Goal: Task Accomplishment & Management: Use online tool/utility

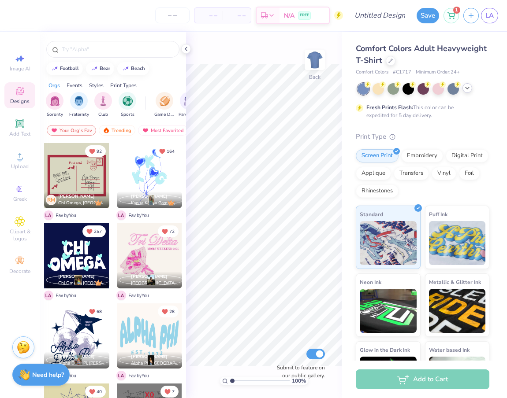
click at [467, 88] on icon at bounding box center [467, 88] width 7 height 7
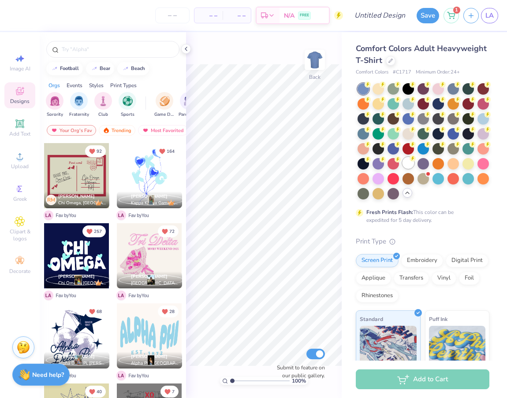
click at [410, 166] on div at bounding box center [407, 162] width 11 height 11
click at [27, 65] on span "Image AI" at bounding box center [20, 68] width 21 height 7
select select "4"
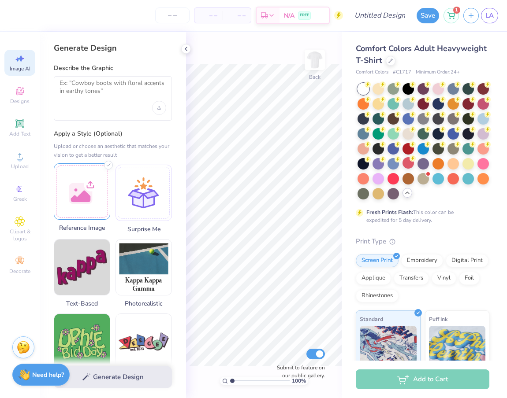
click at [97, 197] on div at bounding box center [82, 191] width 56 height 56
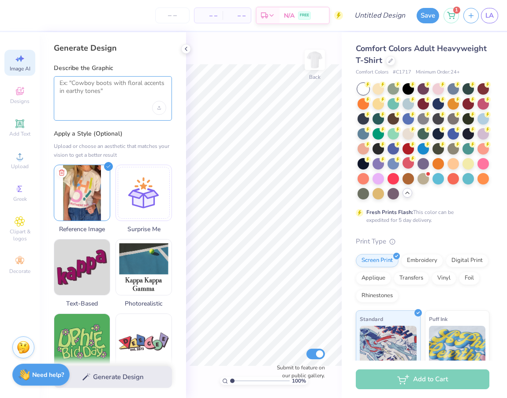
click at [145, 82] on textarea at bounding box center [112, 90] width 107 height 22
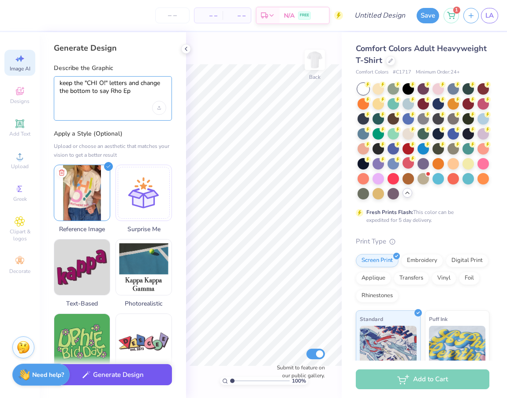
type textarea "keep the "CHI O!" letters and change the bottom to say Rho Ep"
click at [104, 369] on button "Generate Design" at bounding box center [113, 375] width 118 height 22
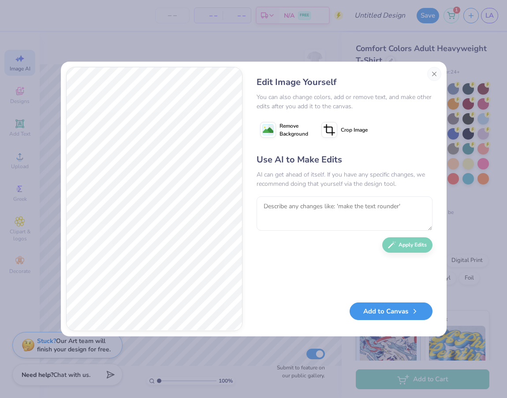
click at [392, 315] on button "Add to Canvas" at bounding box center [390, 312] width 83 height 18
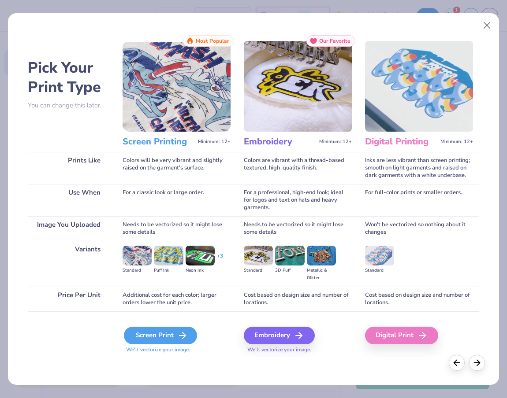
click at [175, 327] on div "Screen Print" at bounding box center [160, 336] width 73 height 18
click at [174, 333] on div "Screen Print" at bounding box center [160, 336] width 73 height 18
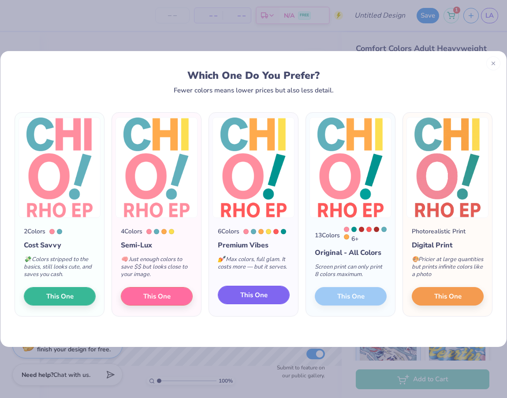
click at [261, 291] on button "This One" at bounding box center [254, 295] width 72 height 19
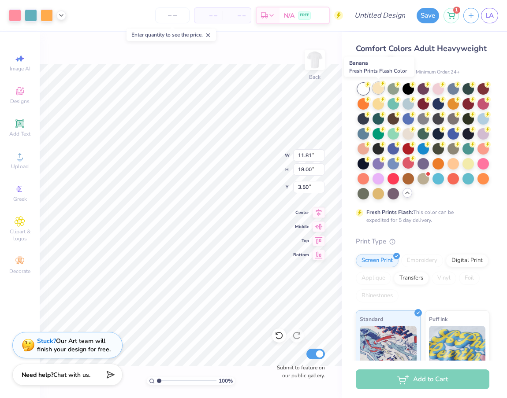
click at [376, 93] on div at bounding box center [377, 87] width 11 height 11
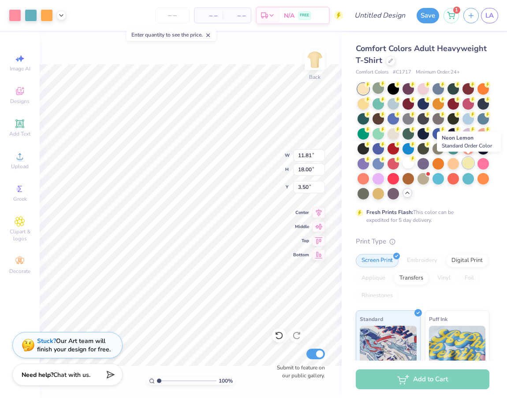
click at [464, 164] on div at bounding box center [467, 162] width 11 height 11
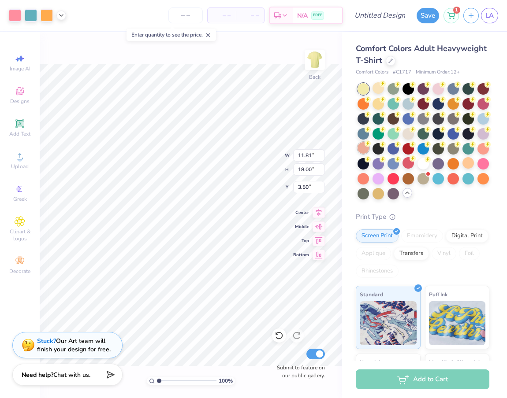
click at [364, 151] on div at bounding box center [362, 147] width 11 height 11
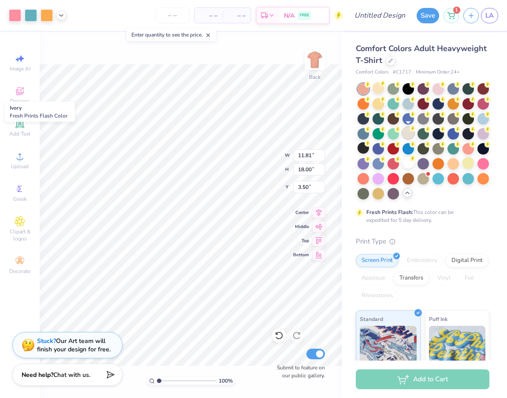
click at [410, 135] on div at bounding box center [407, 132] width 11 height 11
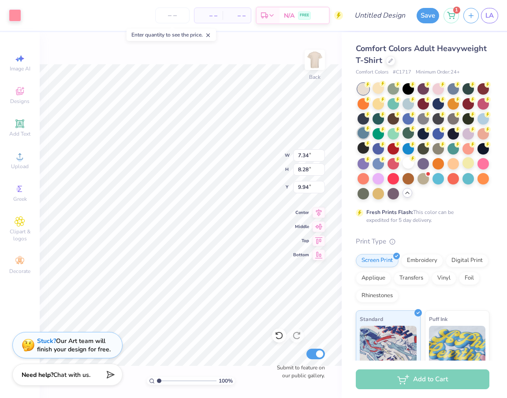
type input "5.37"
type input "6.06"
type input "10.21"
type input "3.13"
type input "5.90"
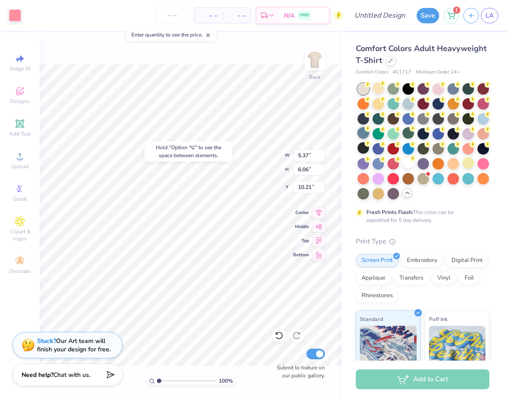
type input "10.02"
type input "2.74"
type input "5.16"
type input "10.76"
type input "3.55"
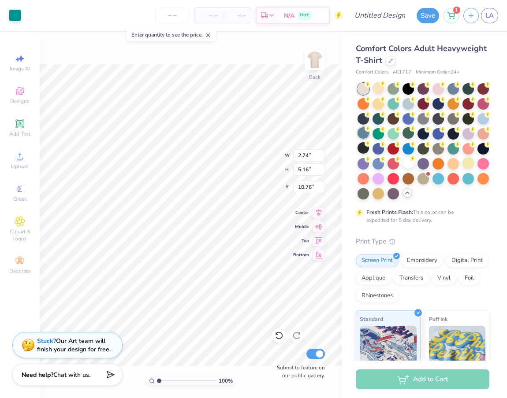
type input "5.00"
type input "10.81"
type input "1.94"
type input "2.00"
type input "15.82"
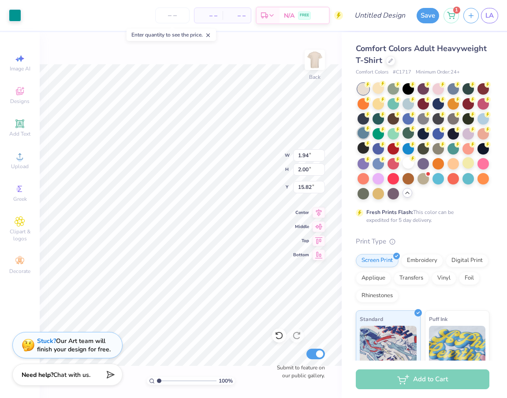
type input "1.67"
type input "1.72"
type input "16.09"
type input "4.40"
type input "1.01"
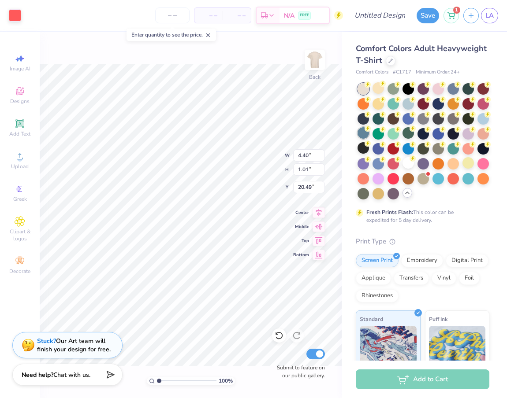
type input "18.48"
type input "4.88"
type input "6.05"
type input "3.50"
type input "5.14"
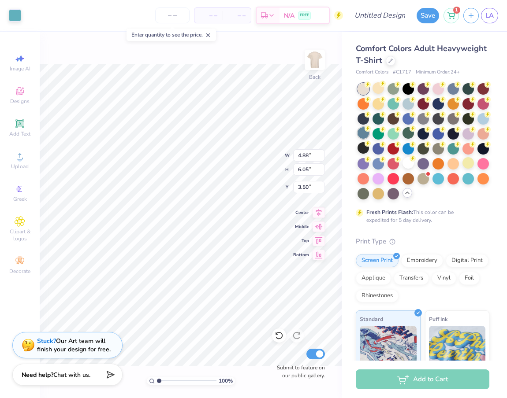
type input "6.03"
type input "3.49"
type input "4.50"
type input "5.81"
type input "5.01"
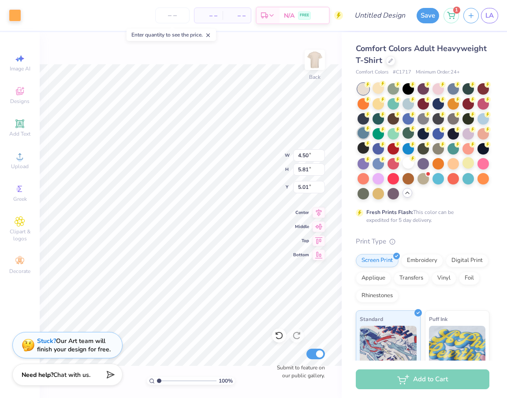
type input "5.12"
type input "6.27"
type input "4.78"
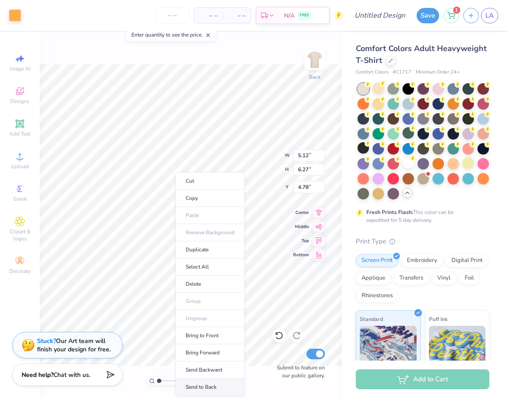
click at [208, 381] on li "Send to Back" at bounding box center [209, 387] width 69 height 17
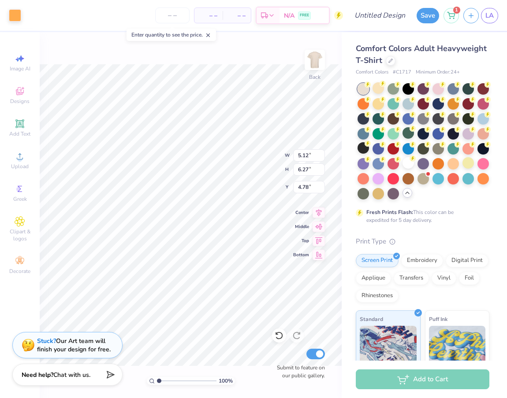
type input "1.32"
type input "5.80"
type input "3.63"
type input "2.09"
type input "5.92"
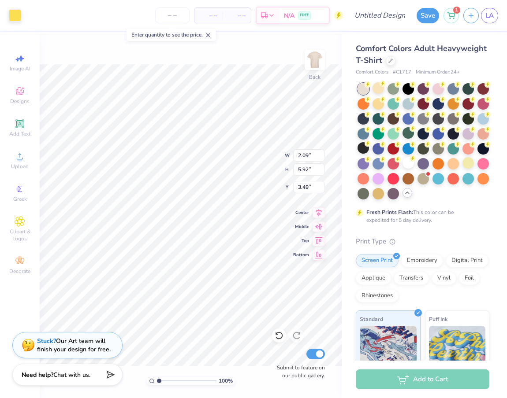
type input "3.86"
click at [62, 17] on icon at bounding box center [61, 14] width 7 height 7
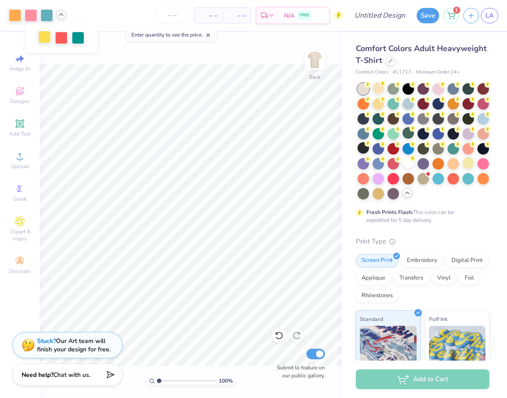
click at [46, 39] on div at bounding box center [44, 37] width 12 height 12
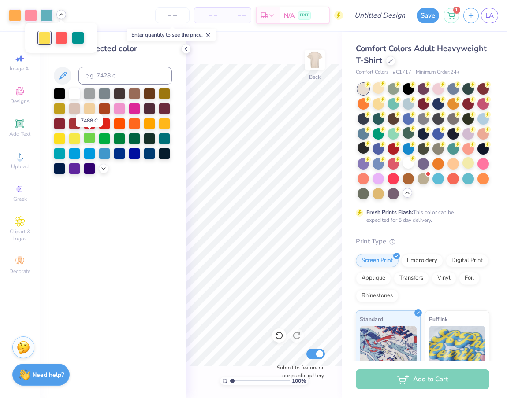
click at [90, 140] on div at bounding box center [89, 137] width 11 height 11
click at [63, 77] on icon at bounding box center [62, 75] width 7 height 7
click at [66, 78] on icon at bounding box center [62, 76] width 11 height 11
click at [104, 169] on icon at bounding box center [103, 167] width 7 height 7
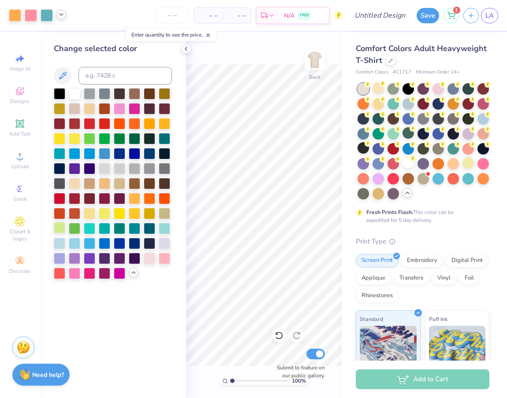
click at [62, 230] on div at bounding box center [59, 227] width 11 height 11
click at [74, 230] on div at bounding box center [74, 227] width 11 height 11
click at [104, 216] on div at bounding box center [104, 212] width 11 height 11
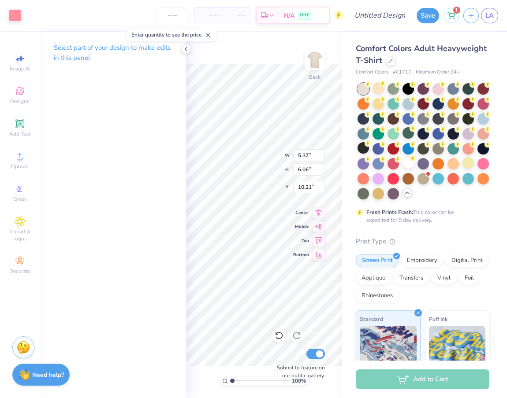
type input "10.04"
click at [15, 16] on div at bounding box center [15, 14] width 12 height 12
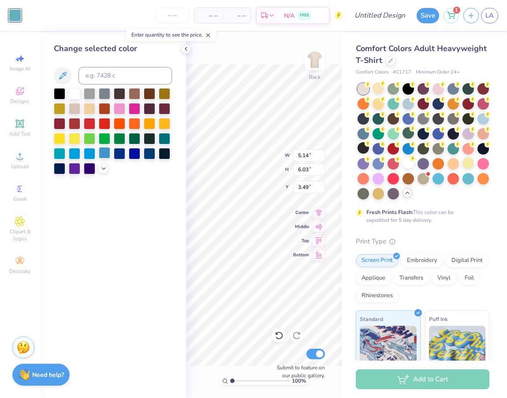
click at [102, 155] on div at bounding box center [104, 152] width 11 height 11
type input "5.10"
type input "6.04"
type input "3.00"
type input "5.12"
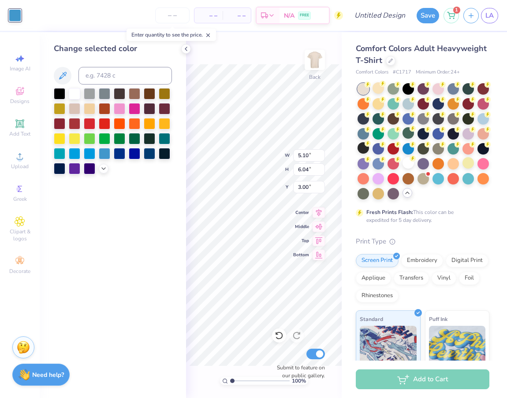
type input "6.27"
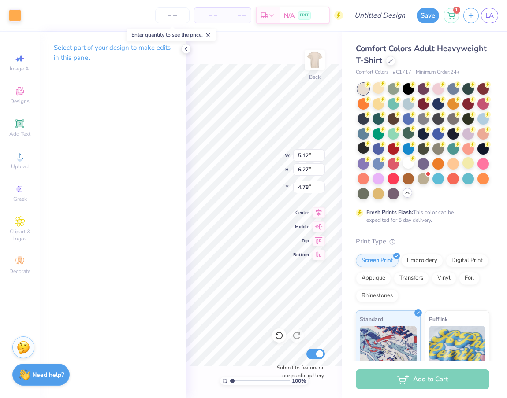
type input "5.25"
type input "2.09"
type input "5.92"
type input "3.72"
type input "5.37"
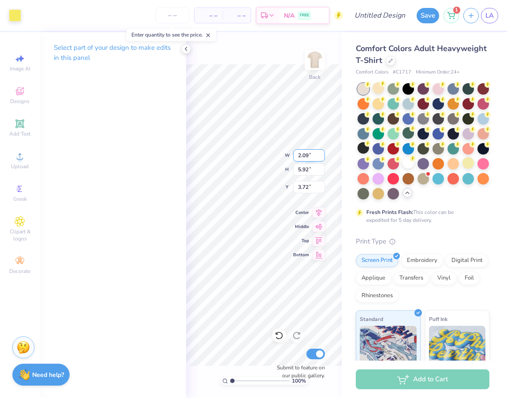
type input "6.06"
type input "9.92"
click at [297, 185] on div "100 % Back W 4.52 4.52 " H 6.80 6.80 " Y 10.04 10.04 " Center Middle Top Bottom…" at bounding box center [264, 215] width 156 height 366
type input "5.12"
type input "6.48"
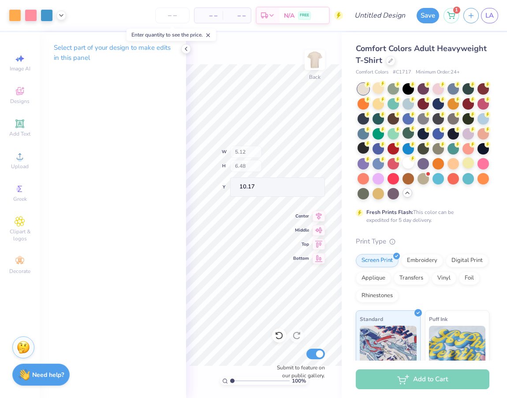
type input "10.17"
type input "10.21"
click at [17, 18] on div at bounding box center [15, 14] width 12 height 12
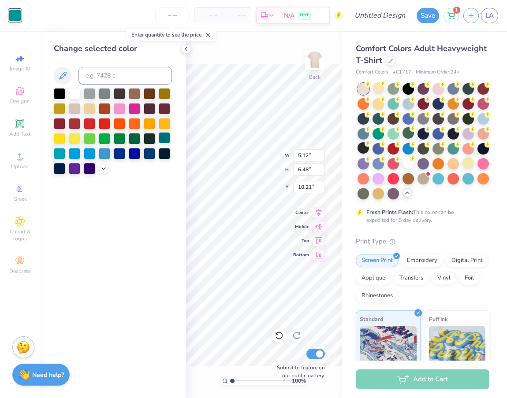
click at [163, 142] on div at bounding box center [164, 137] width 11 height 11
type input "5.10"
type input "6.04"
type input "3.00"
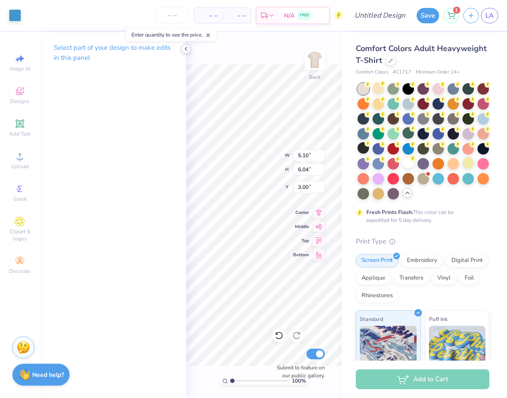
click at [187, 48] on icon at bounding box center [185, 48] width 7 height 7
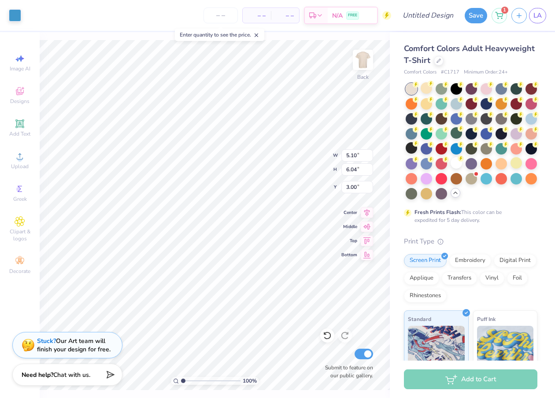
type input "5.12"
type input "6.27"
type input "5.25"
type input "2.09"
type input "5.92"
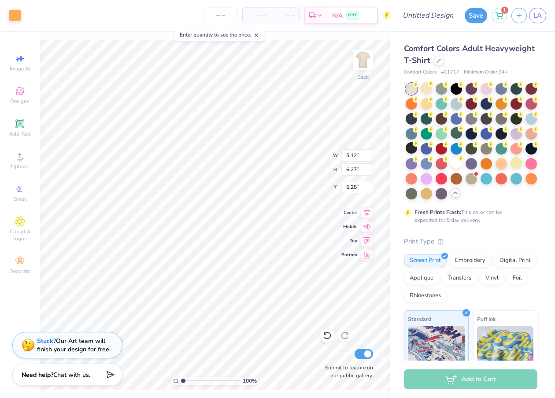
type input "3.72"
type input "4.71"
type input "10.40"
type input "3.62"
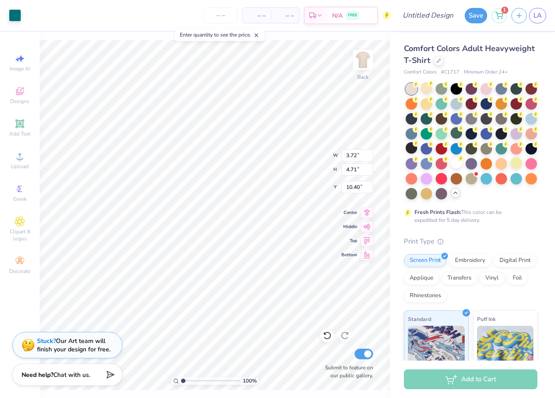
type input "4.78"
type input "10.37"
type input "2.27"
type input "0.52"
type input "15.72"
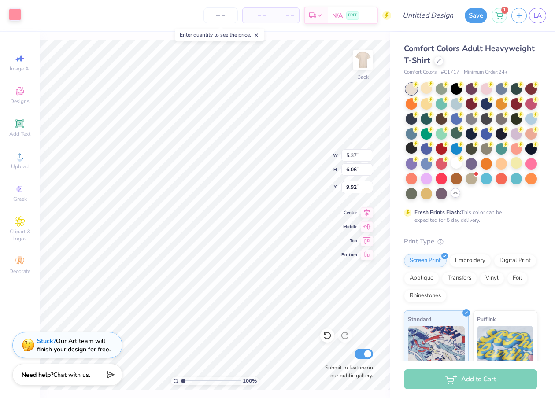
click at [13, 15] on div at bounding box center [15, 14] width 12 height 12
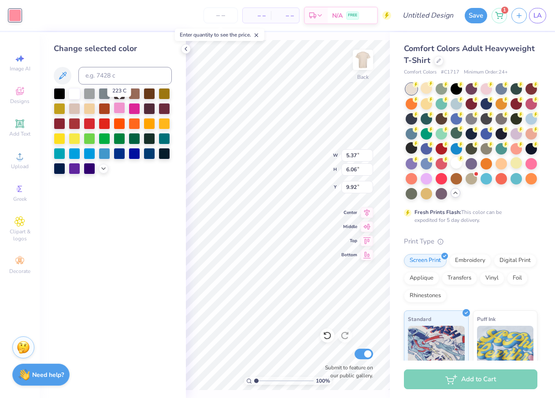
click at [123, 107] on div at bounding box center [119, 107] width 11 height 11
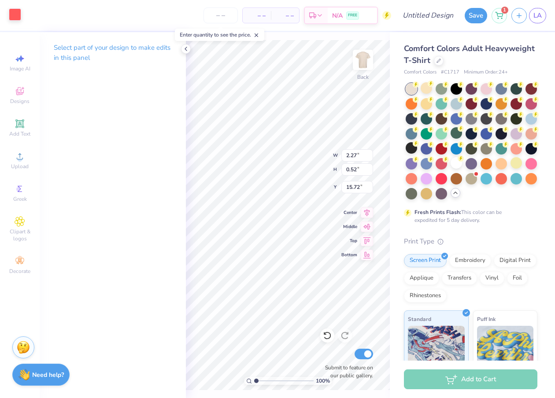
click at [17, 14] on div at bounding box center [15, 14] width 12 height 12
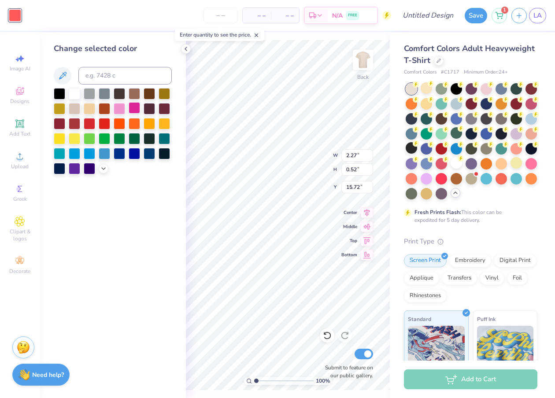
click at [134, 111] on div at bounding box center [134, 107] width 11 height 11
click at [101, 164] on icon at bounding box center [103, 167] width 7 height 7
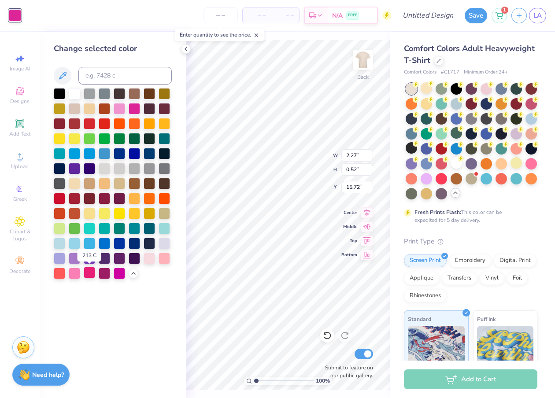
click at [94, 277] on div at bounding box center [89, 272] width 11 height 11
click at [74, 274] on div at bounding box center [74, 272] width 11 height 11
click at [118, 271] on div at bounding box center [119, 272] width 11 height 11
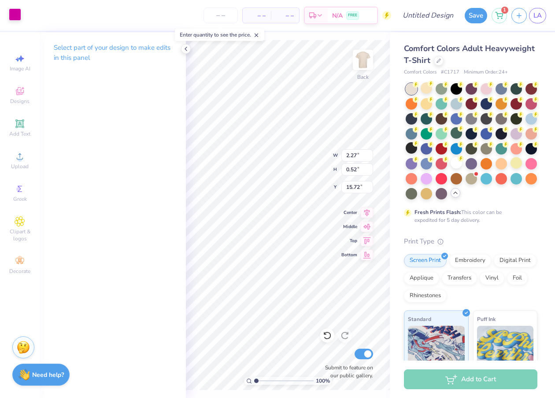
click at [15, 17] on div at bounding box center [15, 14] width 12 height 12
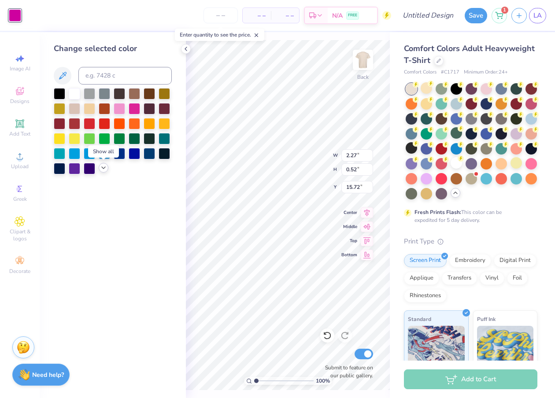
click at [102, 167] on polyline at bounding box center [104, 168] width 4 height 2
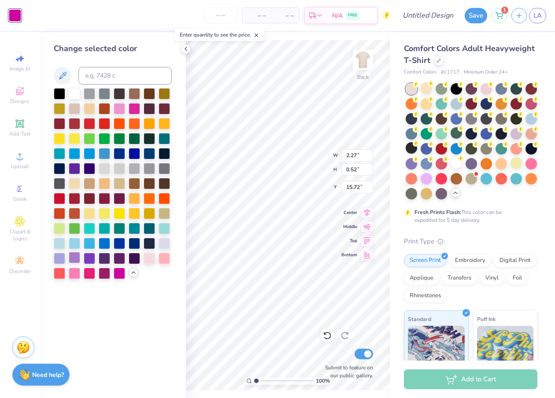
click at [75, 260] on div at bounding box center [74, 257] width 11 height 11
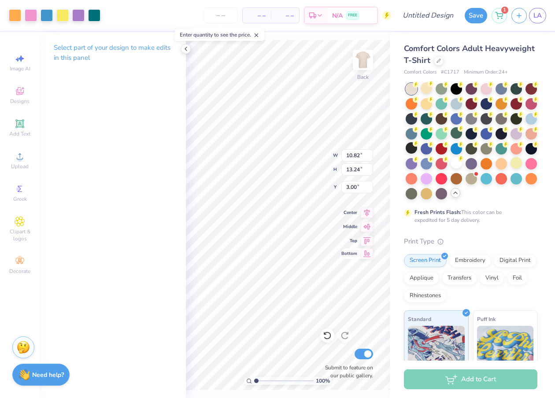
type input "12.67"
type input "15.49"
type input "3.06"
type input "12.40"
type input "15.17"
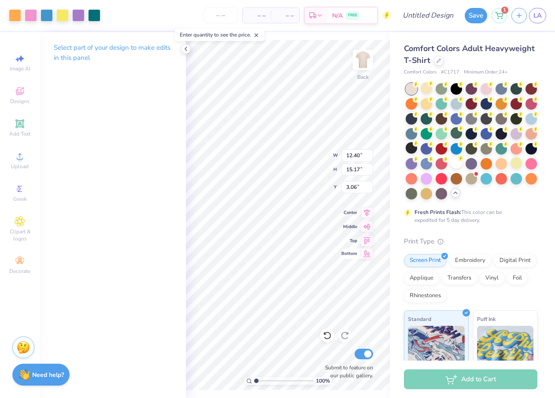
type input "3.49"
click at [438, 63] on div at bounding box center [439, 60] width 10 height 10
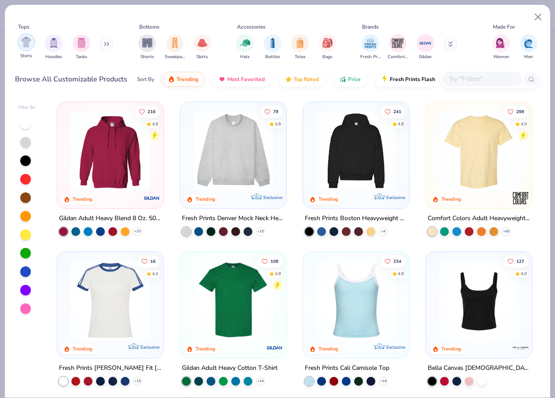
click at [29, 46] on img "filter for Shirts" at bounding box center [26, 42] width 10 height 10
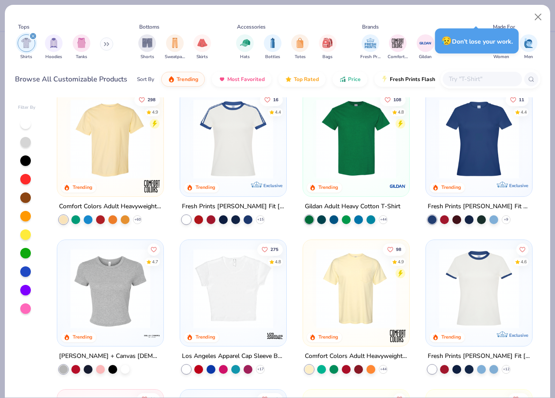
scroll to position [14, 0]
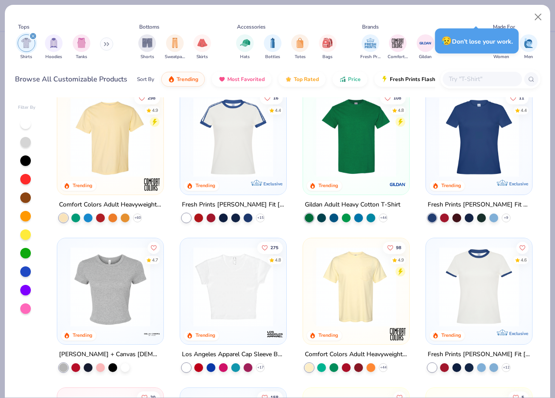
click at [370, 166] on img at bounding box center [356, 137] width 89 height 80
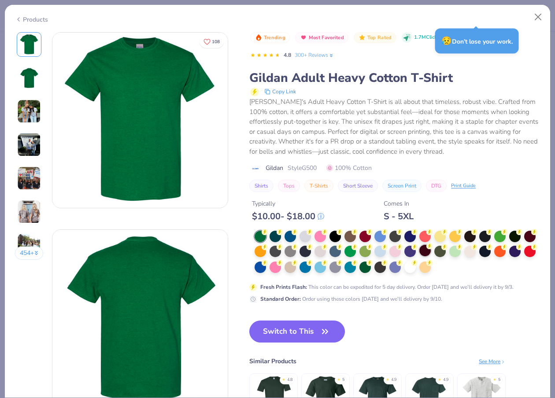
scroll to position [14, 0]
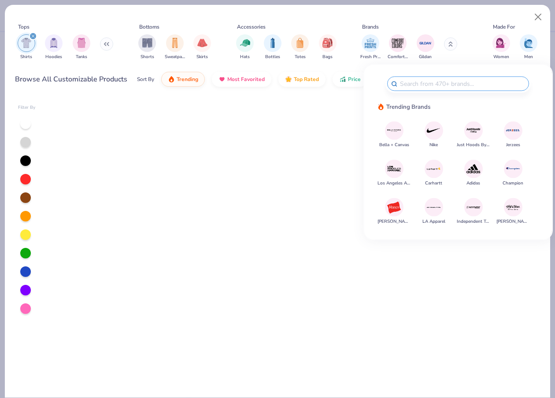
scroll to position [1812, 0]
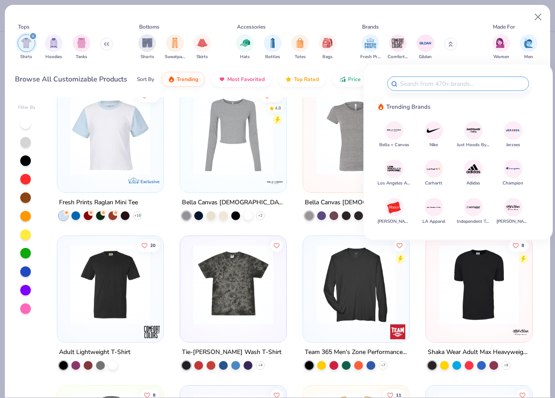
click at [396, 131] on img at bounding box center [393, 130] width 15 height 15
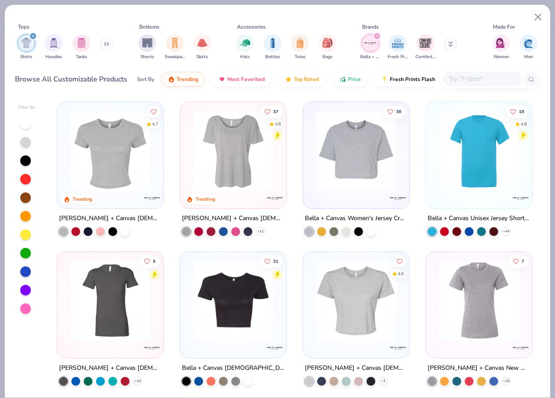
click at [481, 138] on img at bounding box center [479, 151] width 89 height 80
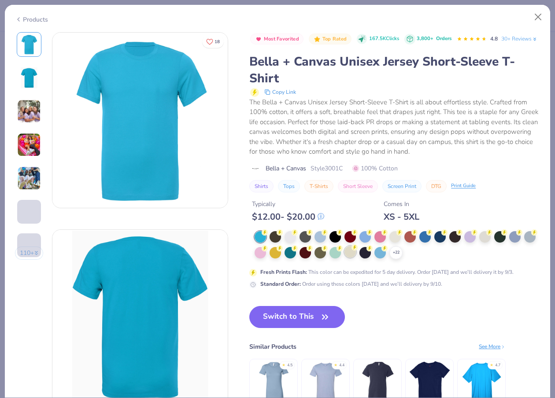
click at [348, 257] on div at bounding box center [350, 251] width 11 height 11
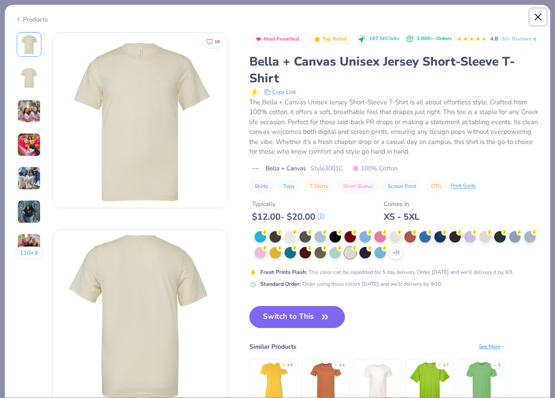
click at [536, 15] on button "Close" at bounding box center [538, 17] width 17 height 17
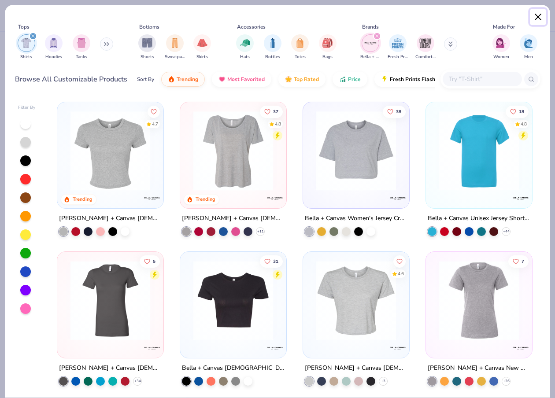
click at [541, 13] on button "Close" at bounding box center [538, 17] width 17 height 17
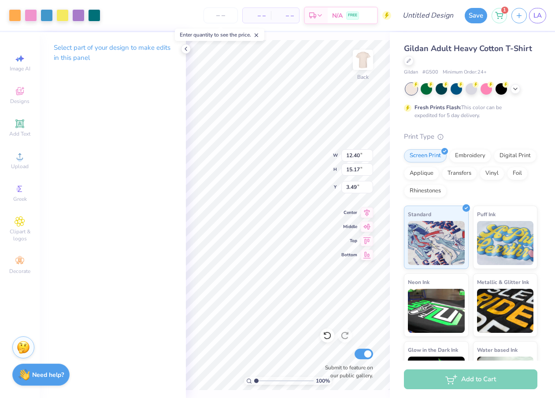
type input "3.00"
click at [16, 17] on div at bounding box center [15, 14] width 12 height 12
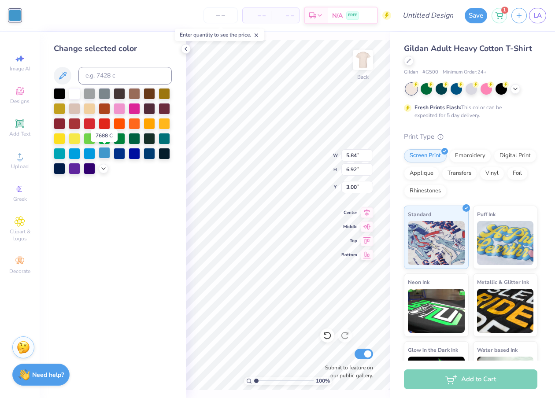
click at [104, 156] on div at bounding box center [104, 152] width 11 height 11
click at [93, 153] on div at bounding box center [89, 152] width 11 height 11
click at [106, 152] on div at bounding box center [104, 152] width 11 height 11
click at [104, 170] on icon at bounding box center [103, 167] width 7 height 7
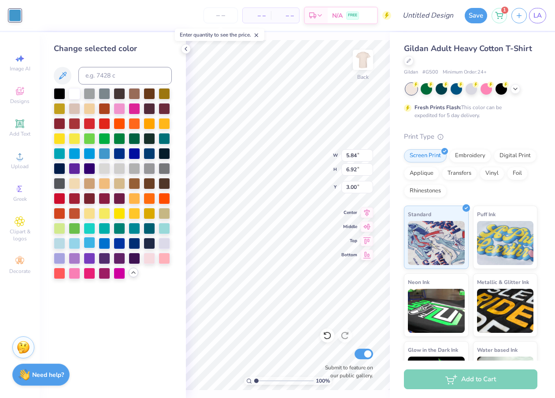
click at [91, 243] on div at bounding box center [89, 242] width 11 height 11
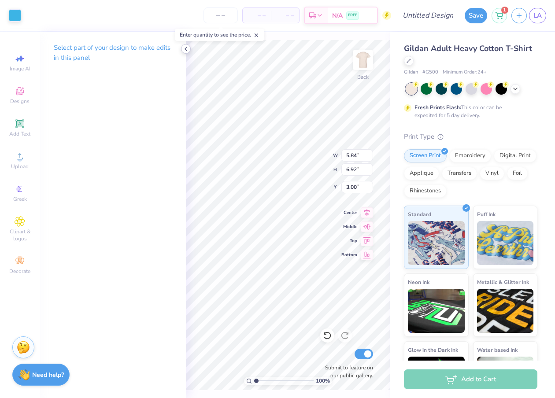
type input "5.64"
type input "3.02"
type input "5.16"
type input "6.65"
type input "5.84"
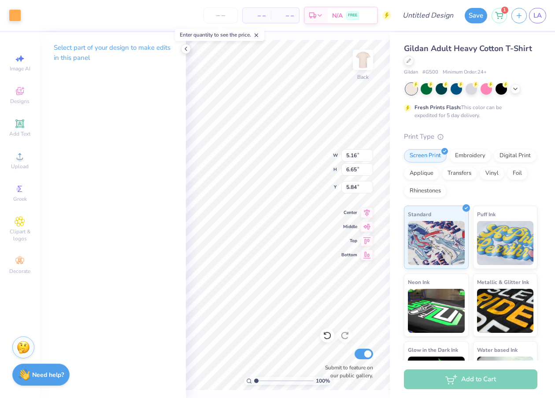
type input "2.39"
type input "6.78"
type input "3.82"
type input "1.53"
type input "6.65"
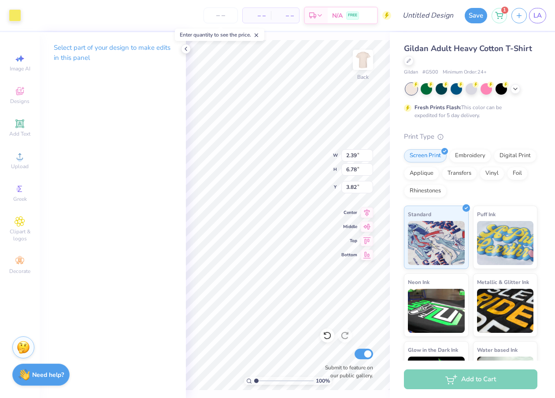
type input "3.89"
type input "6.16"
type input "6.94"
type input "10.93"
click at [18, 11] on div at bounding box center [15, 14] width 12 height 12
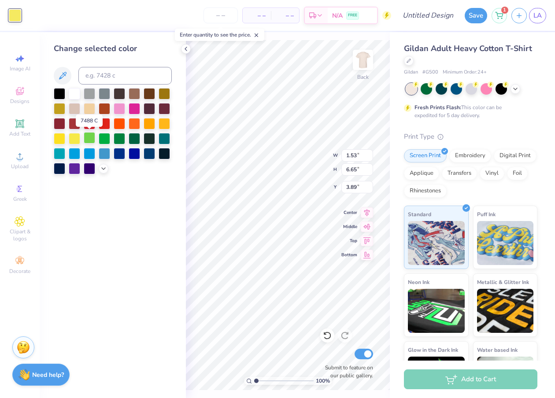
click at [89, 138] on div at bounding box center [89, 137] width 11 height 11
click at [104, 167] on icon at bounding box center [103, 167] width 7 height 7
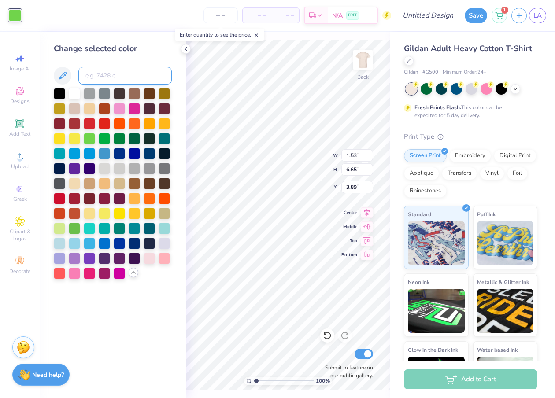
click at [106, 72] on input at bounding box center [124, 76] width 93 height 18
type input "7478"
type input "7483"
type input "7490"
type input "7494"
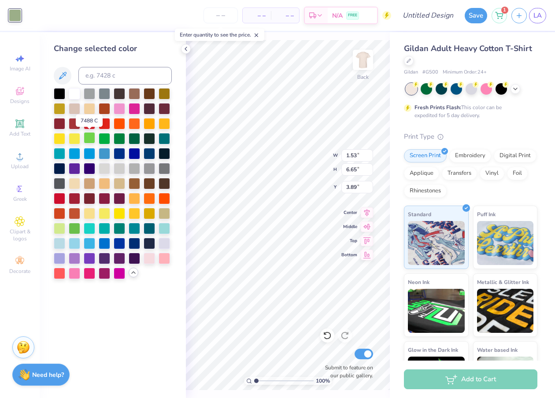
click at [89, 136] on div at bounding box center [89, 137] width 11 height 11
click at [62, 230] on div at bounding box center [59, 227] width 11 height 11
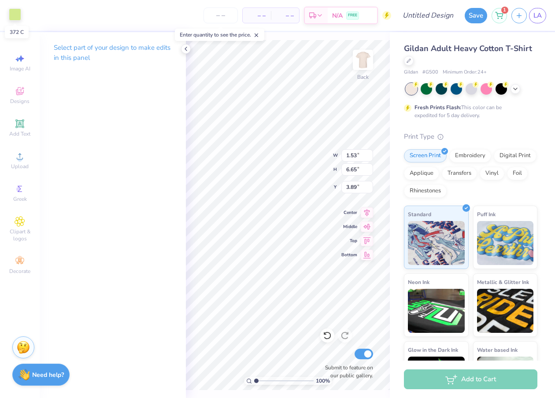
click at [15, 14] on div at bounding box center [15, 14] width 12 height 12
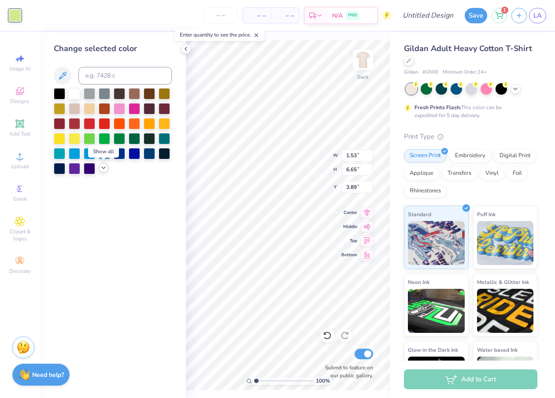
click at [102, 170] on icon at bounding box center [103, 167] width 7 height 7
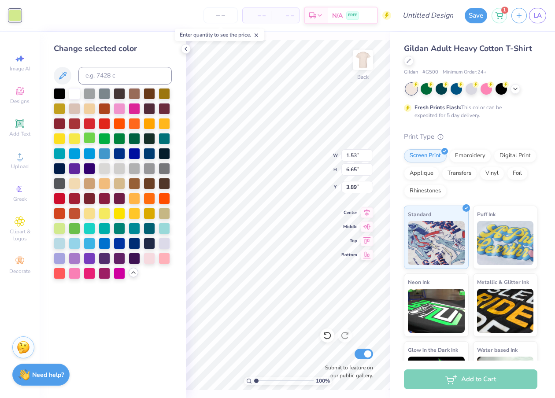
click at [89, 137] on div at bounding box center [89, 137] width 11 height 11
click at [74, 227] on div at bounding box center [74, 227] width 11 height 11
click at [60, 227] on div at bounding box center [59, 227] width 11 height 11
click at [184, 89] on div "Change selected color" at bounding box center [113, 215] width 146 height 366
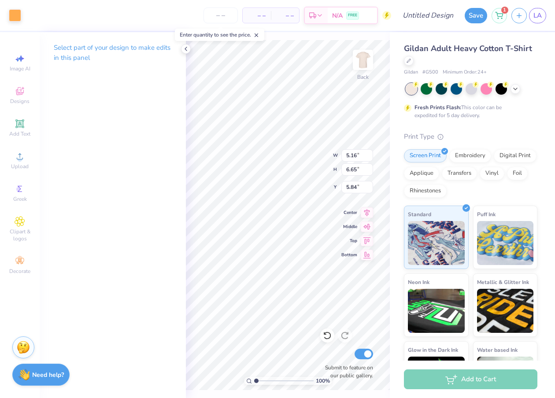
type input "1.53"
type input "3.89"
type input "3.23"
type input "4.06"
type input "11.45"
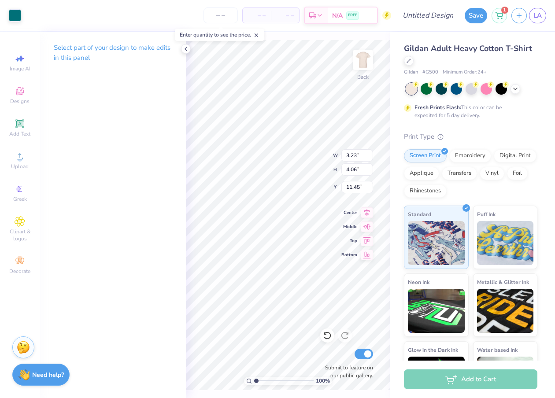
type input "1.39"
type input "1.44"
type input "15.48"
type input "3.00"
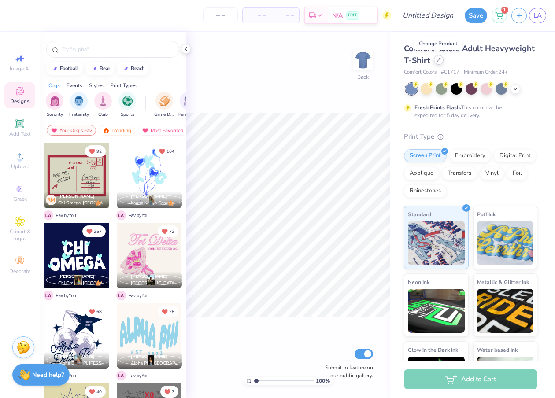
click at [440, 60] on icon at bounding box center [439, 60] width 4 height 4
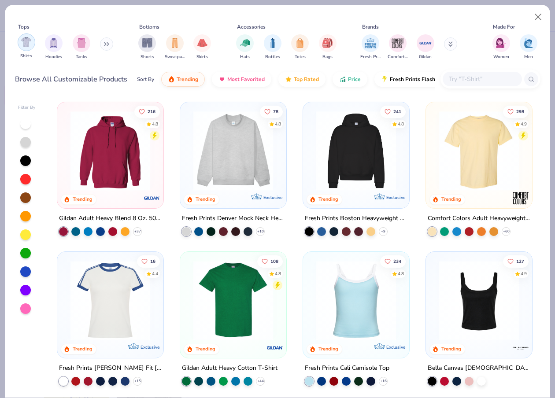
click at [21, 48] on div "filter for Shirts" at bounding box center [27, 42] width 18 height 18
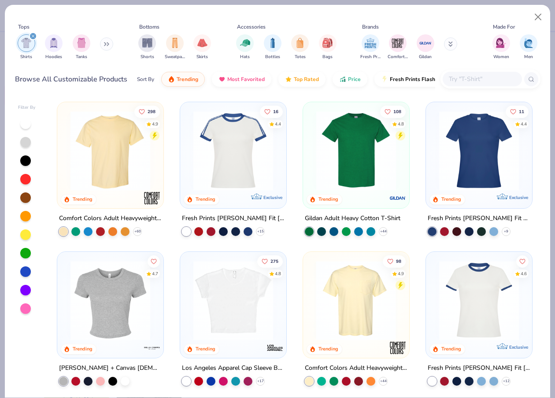
click at [312, 300] on img at bounding box center [267, 301] width 89 height 80
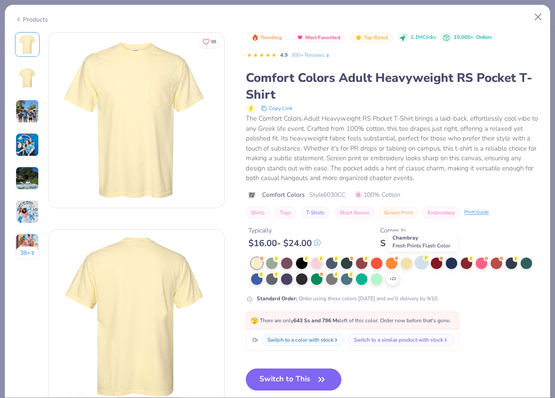
click at [419, 260] on div at bounding box center [421, 262] width 11 height 11
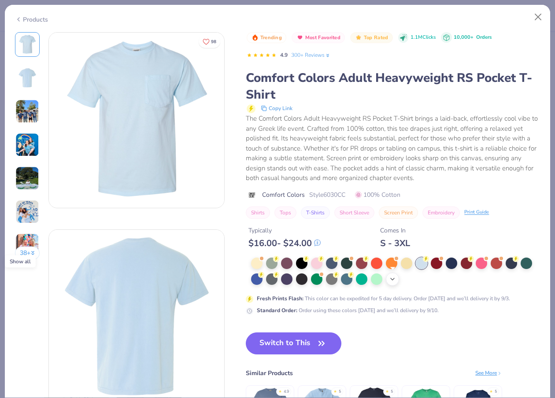
click at [390, 278] on icon at bounding box center [392, 279] width 7 height 7
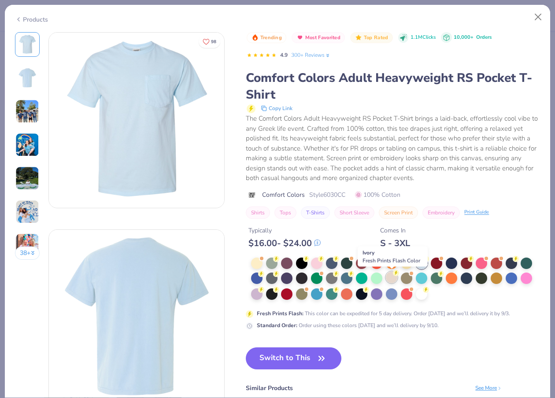
click at [390, 280] on div at bounding box center [391, 277] width 11 height 11
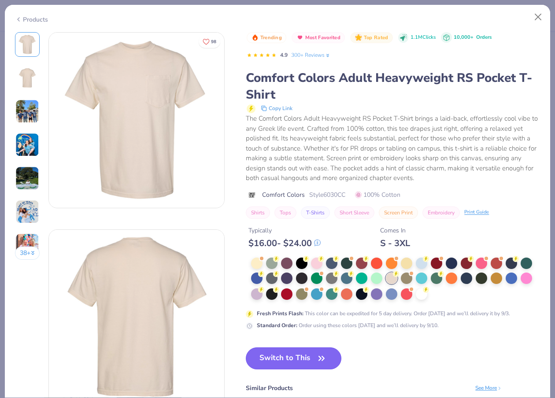
click at [324, 355] on icon "button" at bounding box center [322, 359] width 12 height 12
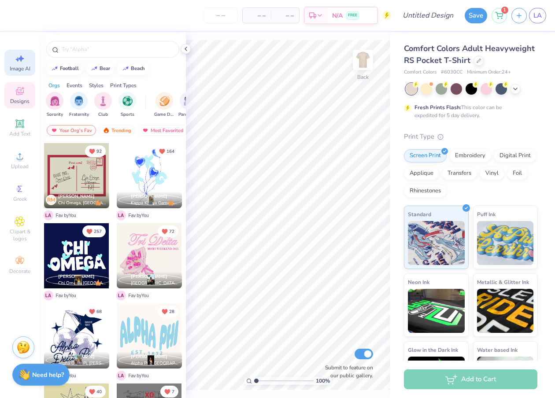
click at [23, 57] on icon at bounding box center [20, 58] width 11 height 11
select select "4"
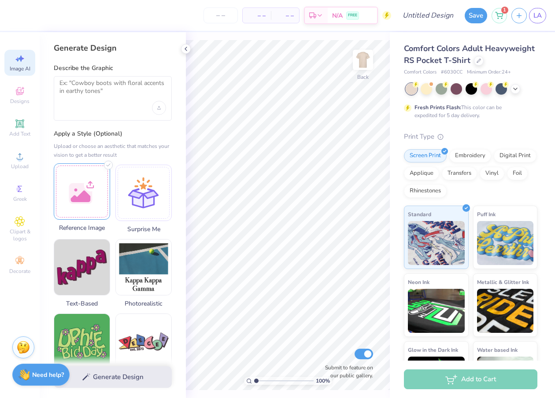
click at [81, 190] on div at bounding box center [82, 191] width 56 height 56
click at [111, 87] on textarea at bounding box center [112, 90] width 107 height 22
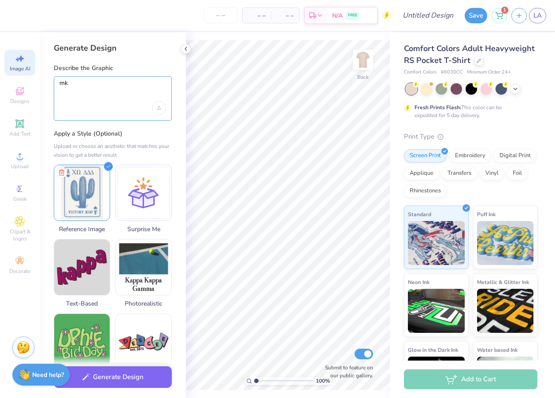
type textarea "m"
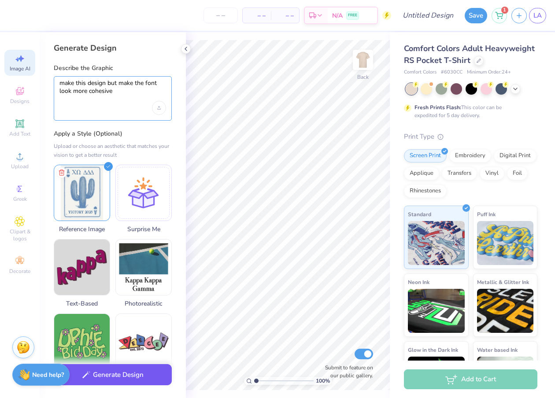
type textarea "make this design but make the font look more cohesive"
click at [126, 375] on button "Generate Design" at bounding box center [113, 375] width 118 height 22
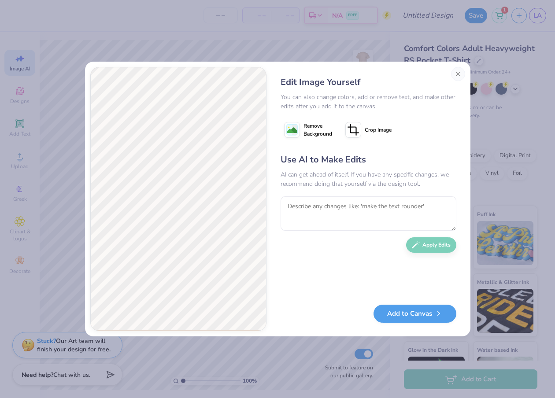
click at [290, 129] on image at bounding box center [292, 130] width 11 height 11
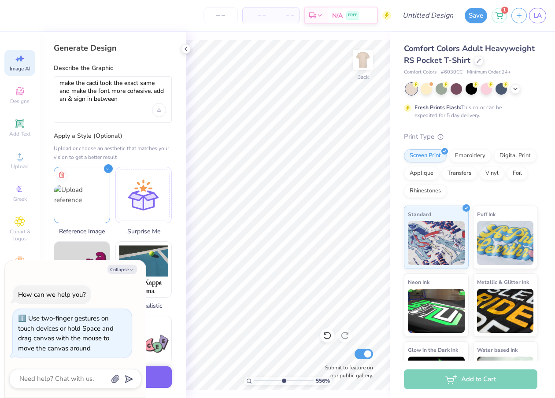
select select "4"
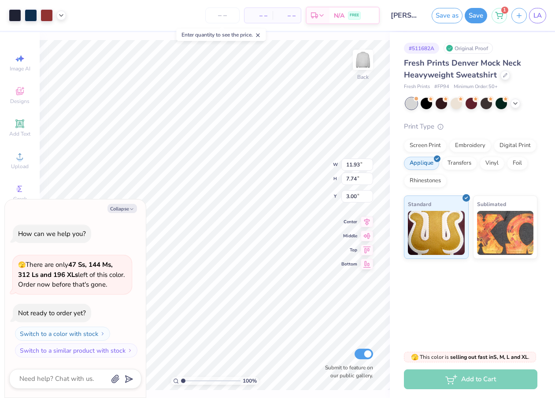
type textarea "x"
type input "6.43"
click at [329, 335] on icon at bounding box center [327, 335] width 9 height 9
click at [128, 209] on button "Collapse" at bounding box center [123, 208] width 30 height 9
type textarea "x"
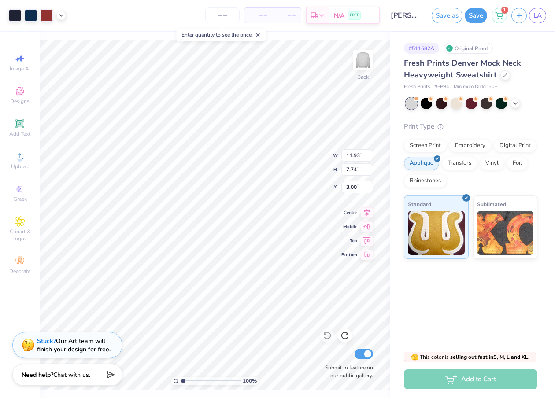
type input "2.52"
type input "5.09"
type input "3.62"
click at [329, 334] on icon at bounding box center [327, 335] width 9 height 9
type input "3.60"
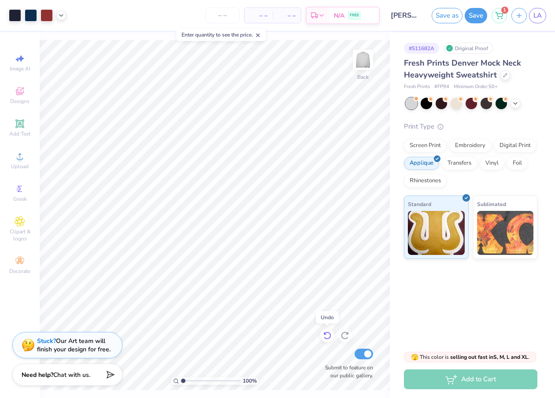
click at [327, 339] on icon at bounding box center [326, 336] width 7 height 8
click at [345, 338] on icon at bounding box center [345, 335] width 9 height 9
click at [329, 335] on icon at bounding box center [327, 335] width 9 height 9
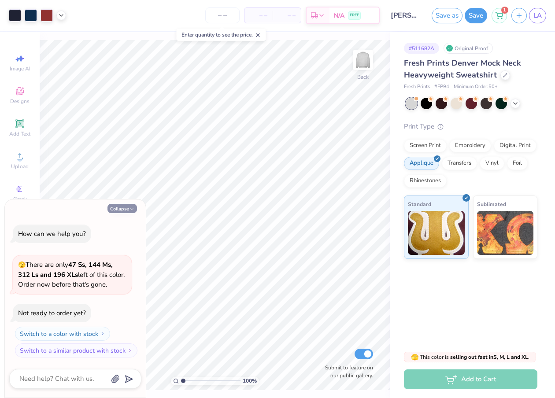
click at [132, 209] on polyline "button" at bounding box center [131, 208] width 3 height 1
type textarea "x"
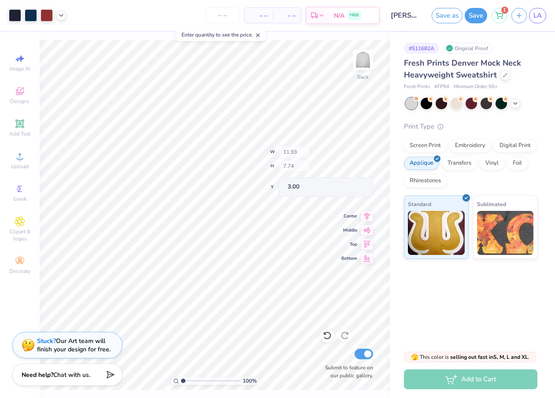
type input "2.52"
type input "3.46"
type input "5.50"
type input "4.14"
type input "8.97"
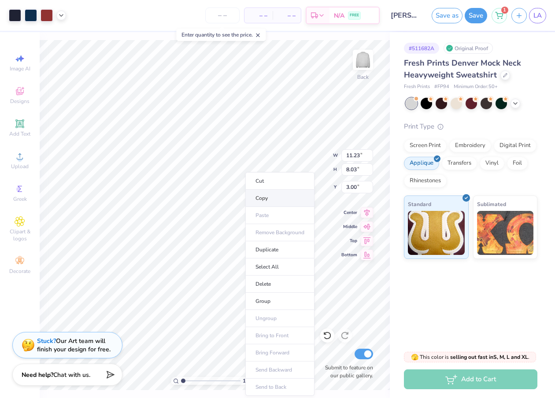
click at [262, 199] on li "Copy" at bounding box center [279, 198] width 69 height 17
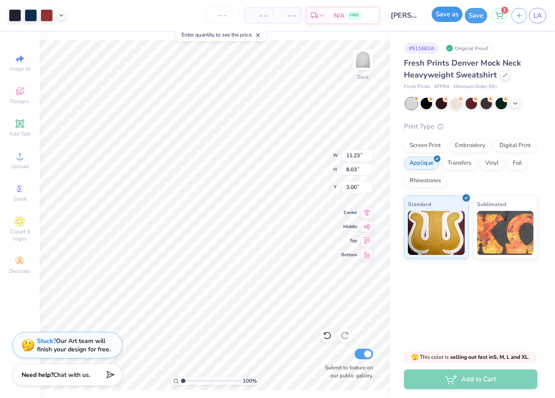
click at [448, 17] on button "Save as" at bounding box center [447, 14] width 31 height 15
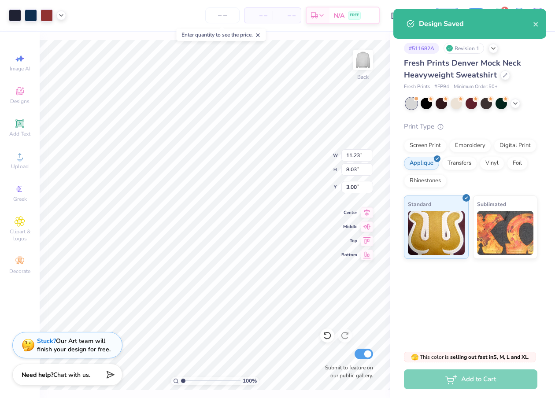
click at [539, 24] on div "Design Saved" at bounding box center [470, 24] width 153 height 30
click at [538, 25] on icon "close" at bounding box center [536, 24] width 6 height 7
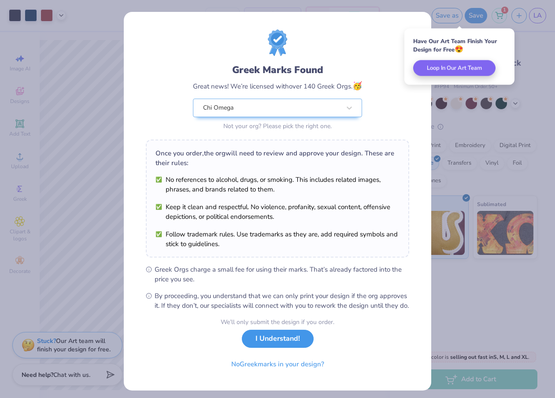
click at [257, 348] on button "I Understand!" at bounding box center [278, 339] width 72 height 18
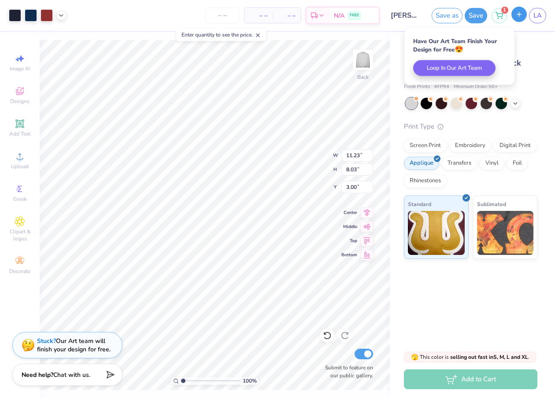
click at [523, 15] on button "button" at bounding box center [519, 14] width 15 height 15
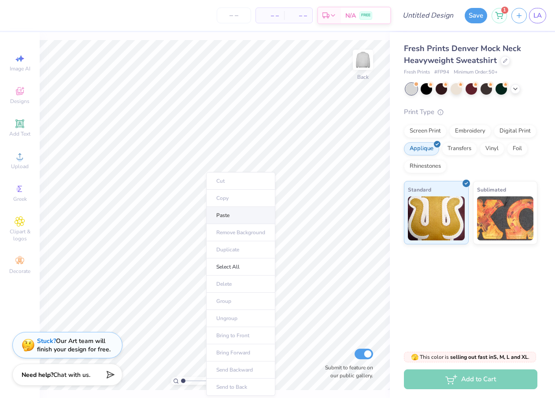
click at [225, 217] on li "Paste" at bounding box center [240, 215] width 69 height 17
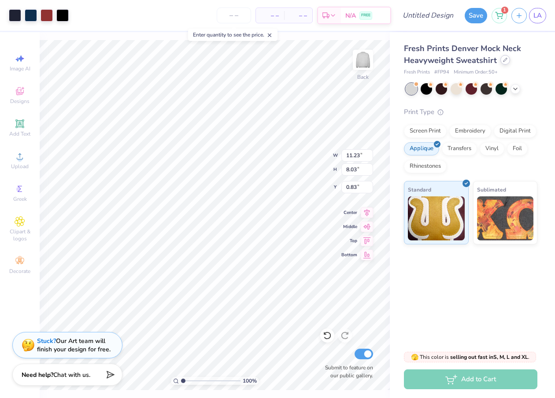
click at [501, 59] on div at bounding box center [506, 60] width 10 height 10
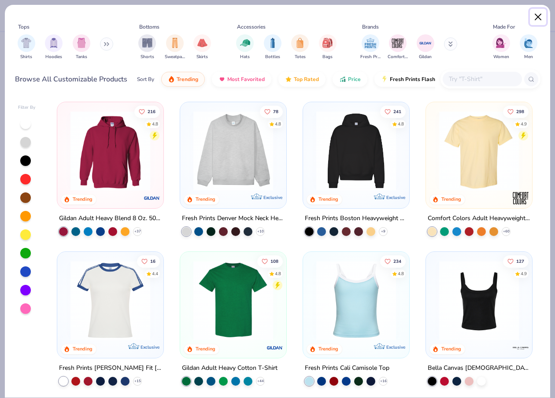
click at [534, 12] on button "Close" at bounding box center [538, 17] width 17 height 17
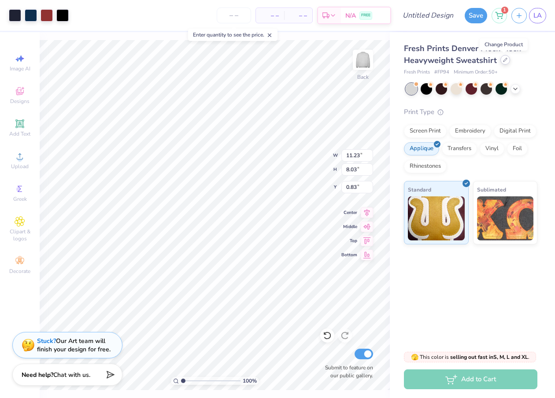
click at [506, 58] on div at bounding box center [506, 60] width 10 height 10
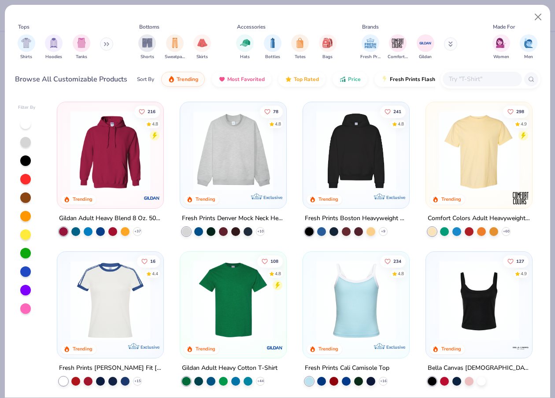
click at [244, 166] on img at bounding box center [233, 151] width 89 height 80
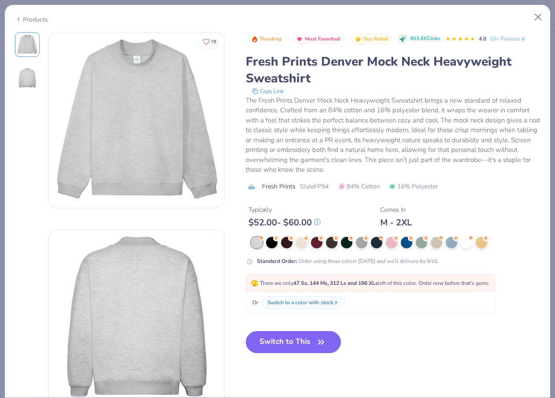
click at [26, 19] on div "Products" at bounding box center [31, 19] width 33 height 9
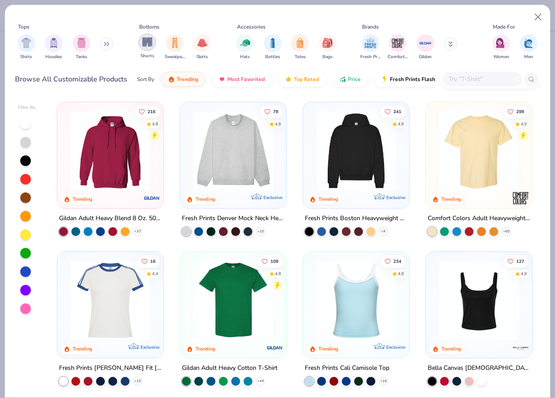
click at [147, 45] on img "filter for Shorts" at bounding box center [147, 42] width 10 height 10
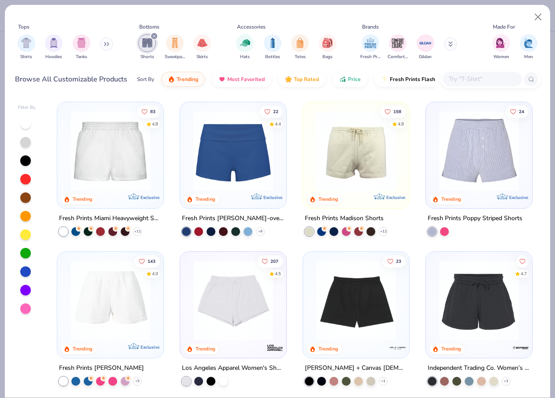
click at [124, 173] on img at bounding box center [110, 151] width 89 height 80
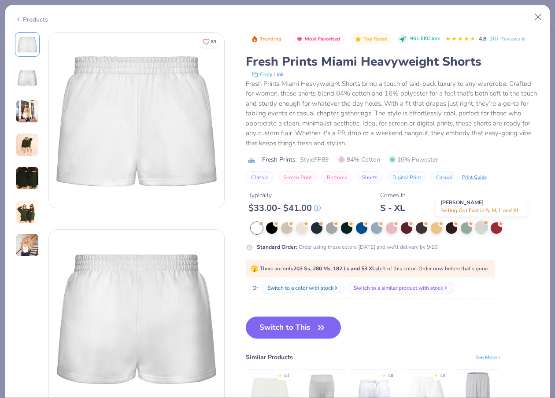
click at [479, 228] on div at bounding box center [481, 227] width 11 height 11
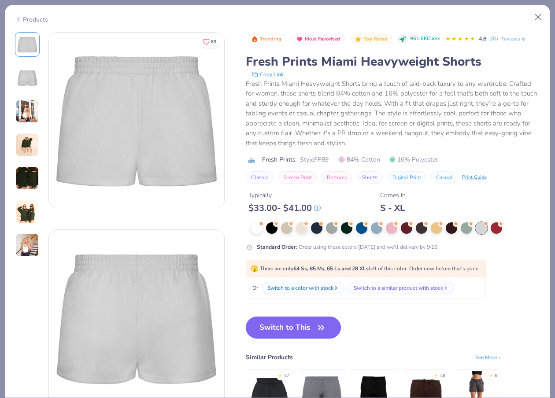
click at [308, 335] on button "Switch to This" at bounding box center [294, 328] width 96 height 22
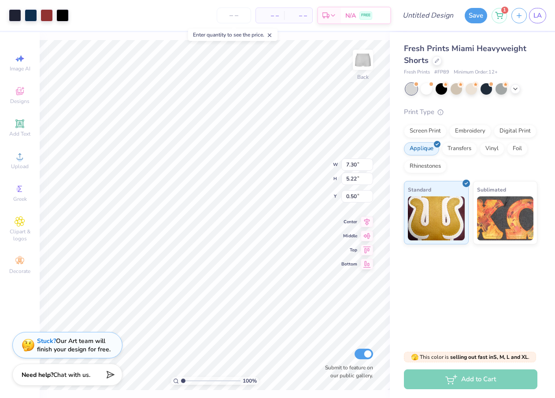
type input "3.02"
type input "2.16"
type input "7.23"
type input "3.48"
type input "2.49"
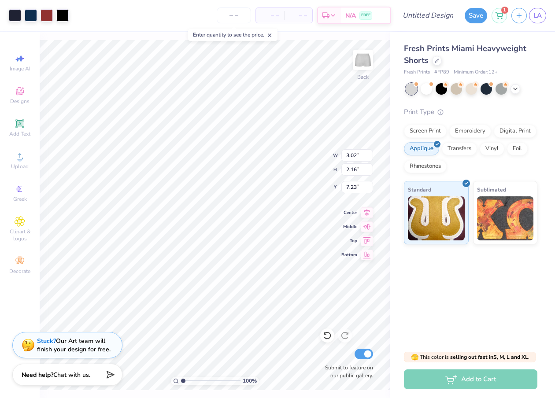
type input "6.89"
type input "4.15"
type input "2.96"
type input "6.83"
click at [442, 17] on input "Design Title" at bounding box center [438, 16] width 43 height 18
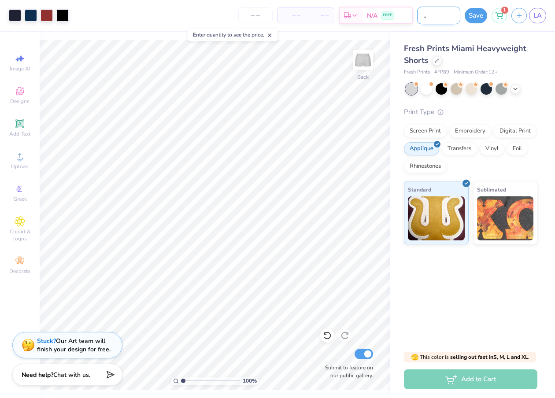
scroll to position [0, 30]
type input "matching shorts 2"
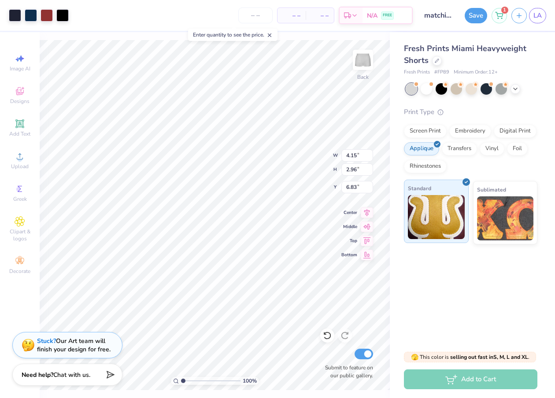
type input "3.56"
type input "2.55"
type input "7.03"
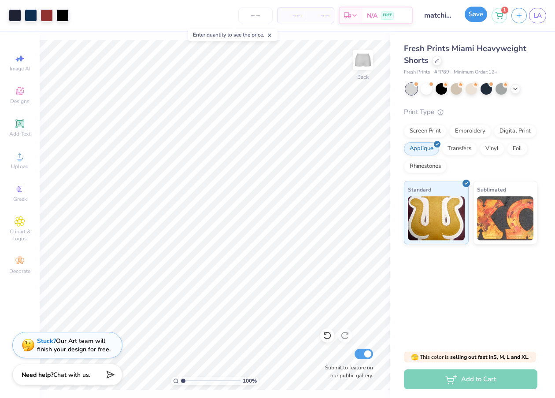
click at [478, 9] on button "Save" at bounding box center [476, 14] width 22 height 15
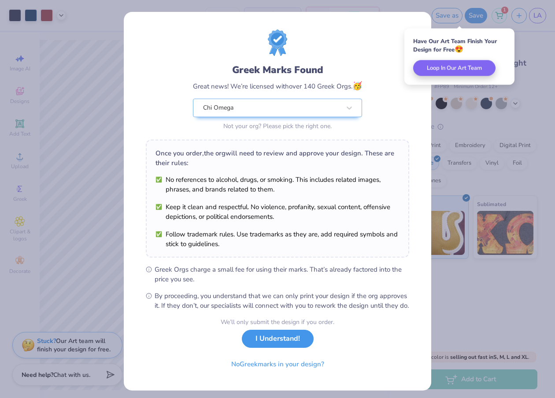
click at [306, 348] on button "I Understand!" at bounding box center [278, 339] width 72 height 18
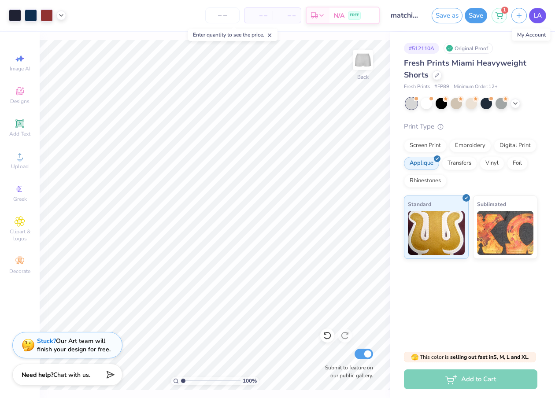
click at [536, 17] on span "LA" at bounding box center [538, 16] width 8 height 10
